Goal: Task Accomplishment & Management: Manage account settings

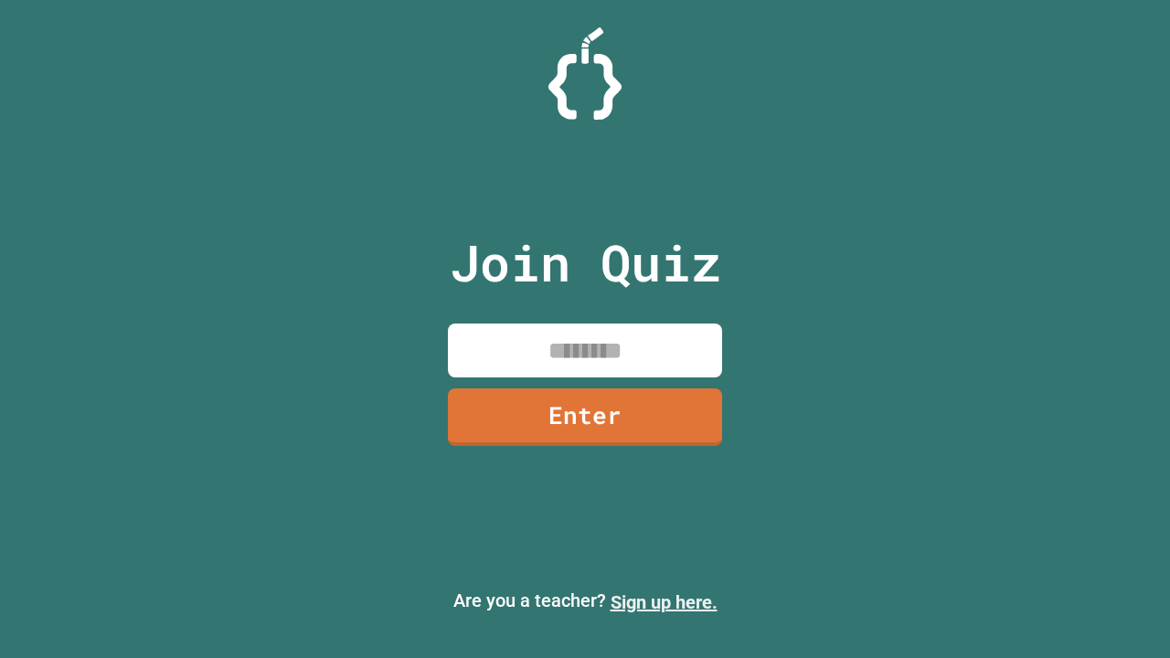
click at [664, 602] on link "Sign up here." at bounding box center [664, 602] width 107 height 22
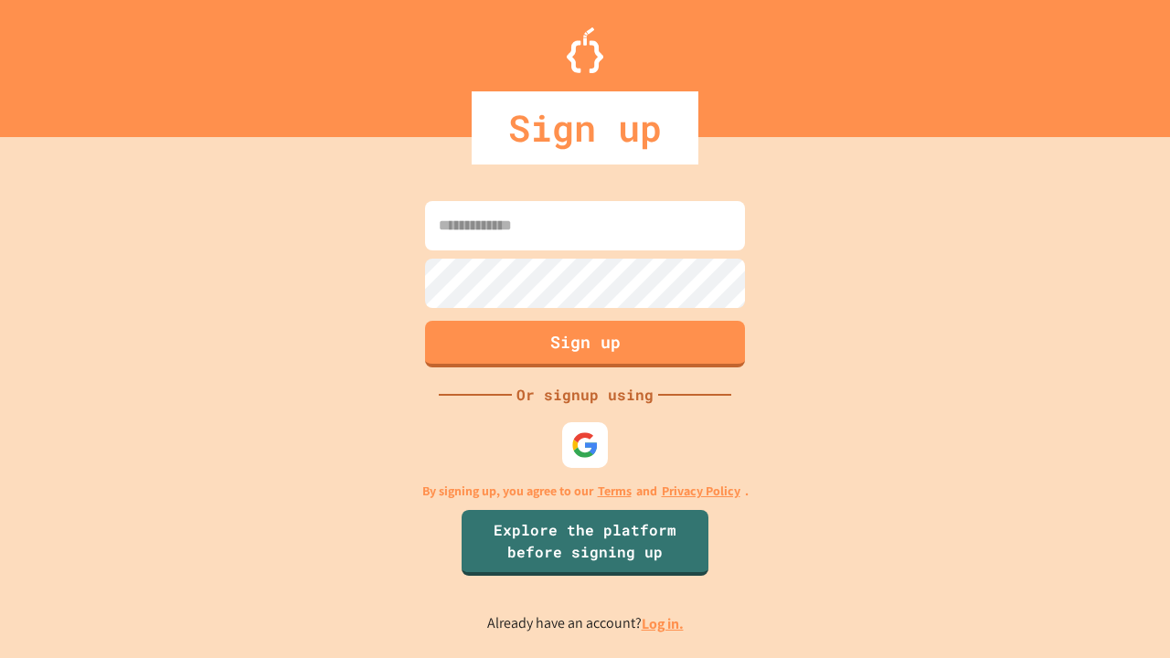
click at [664, 623] on link "Log in." at bounding box center [663, 623] width 42 height 19
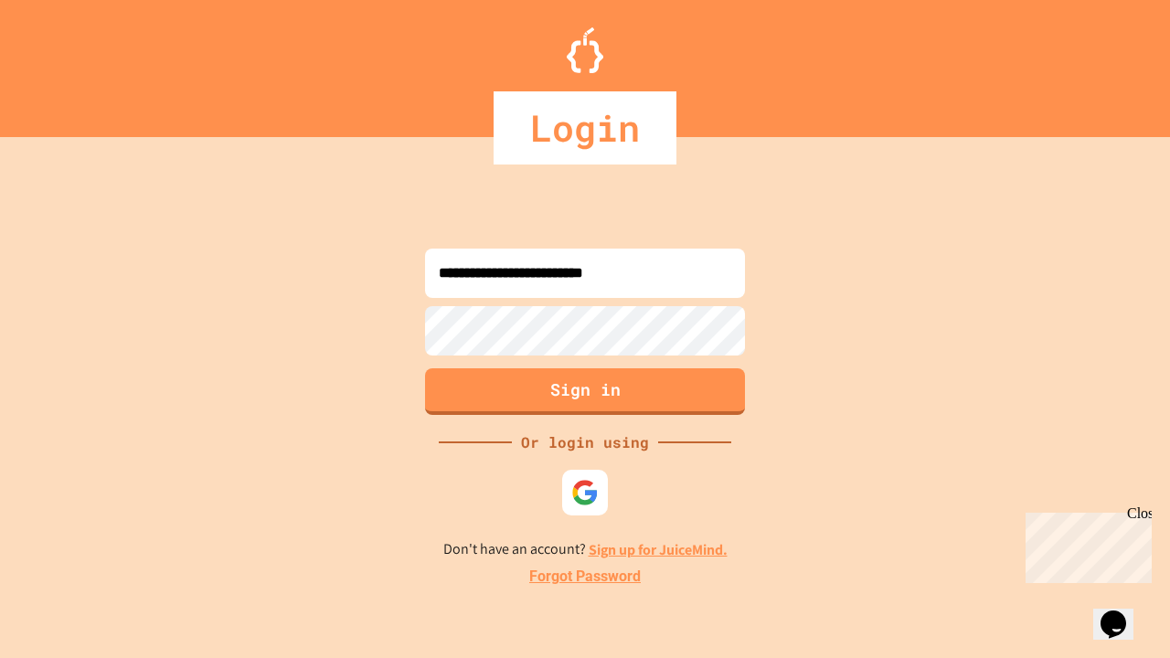
type input "**********"
